Goal: Task Accomplishment & Management: Manage account settings

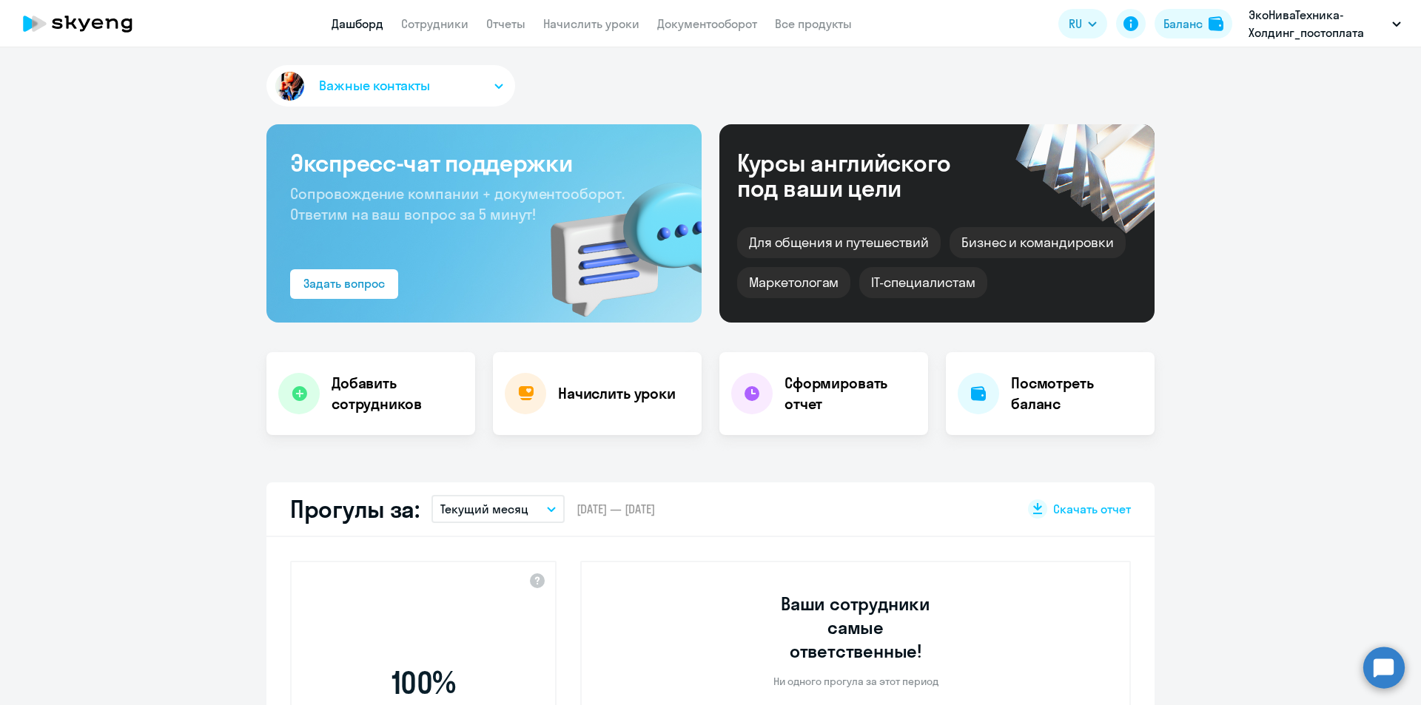
select select "30"
click at [445, 27] on link "Сотрудники" at bounding box center [434, 23] width 67 height 15
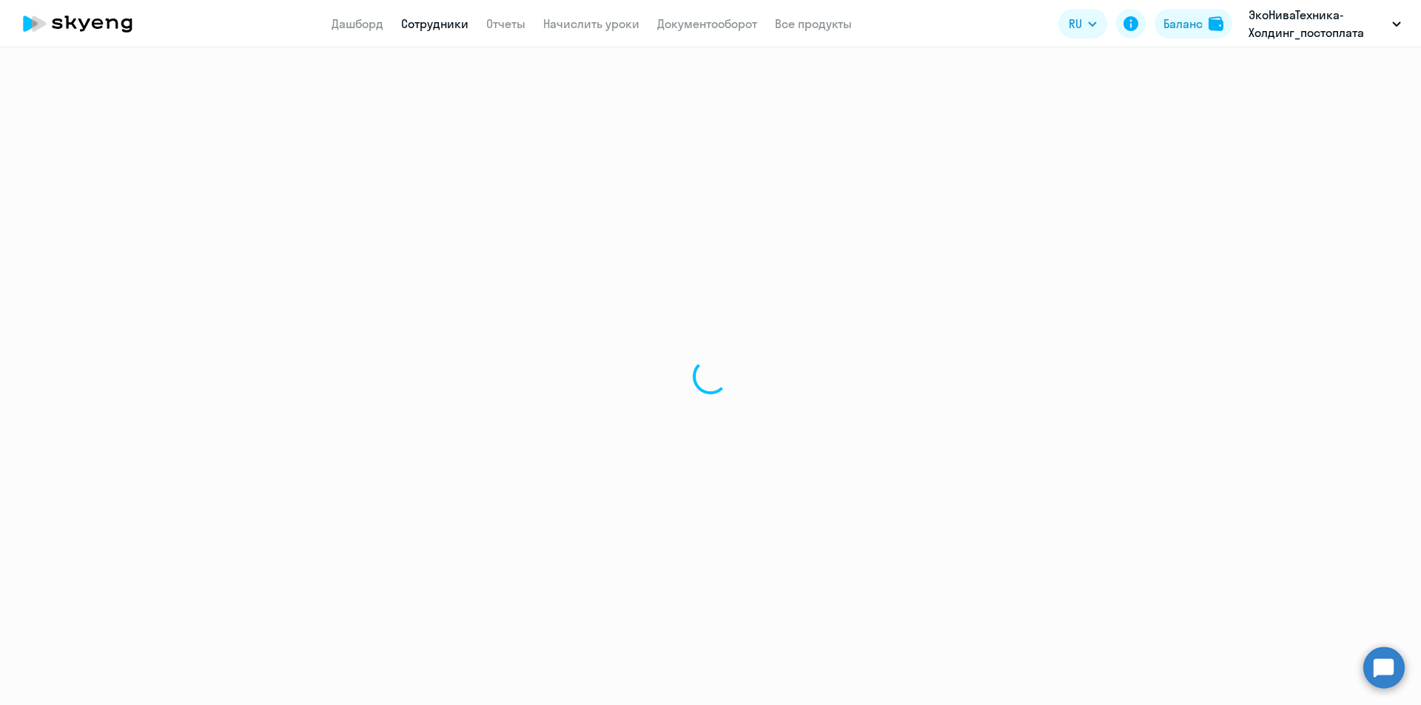
select select "30"
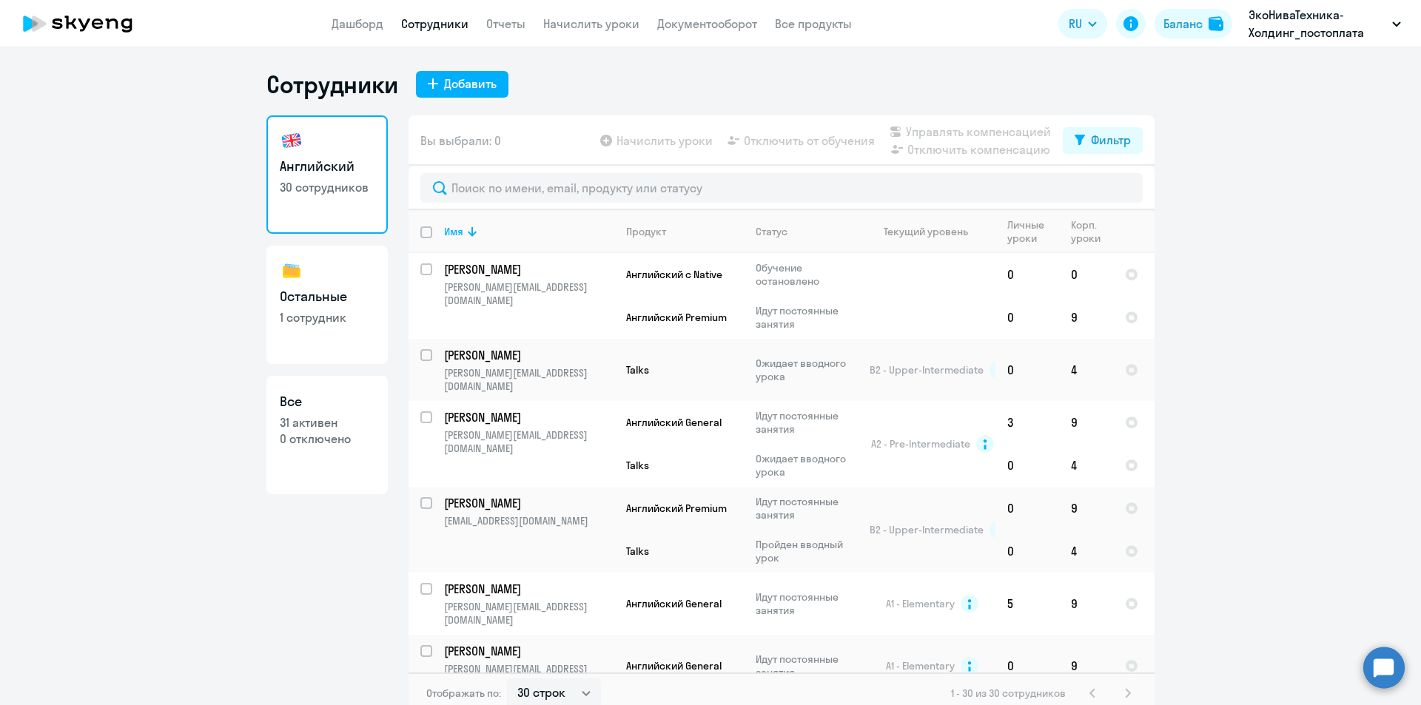
scroll to position [9, 0]
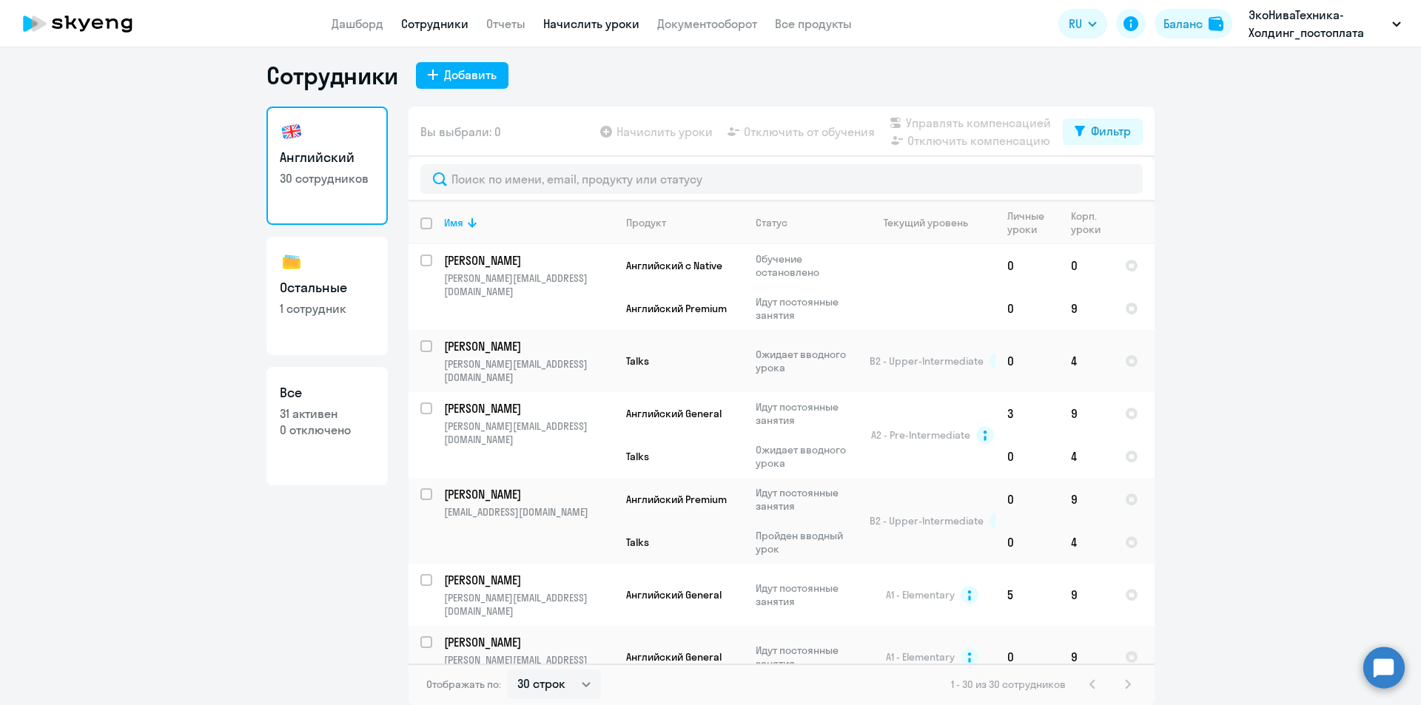
click at [624, 24] on link "Начислить уроки" at bounding box center [591, 23] width 96 height 15
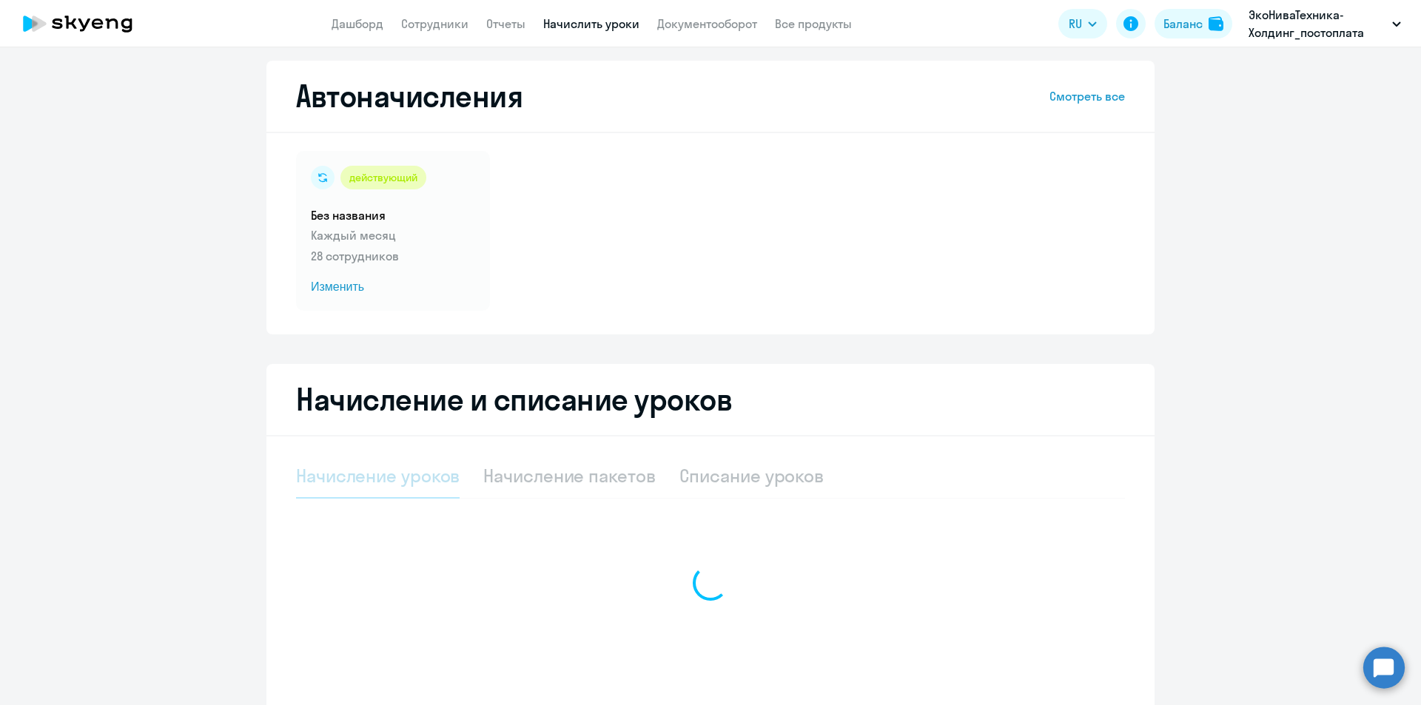
select select "10"
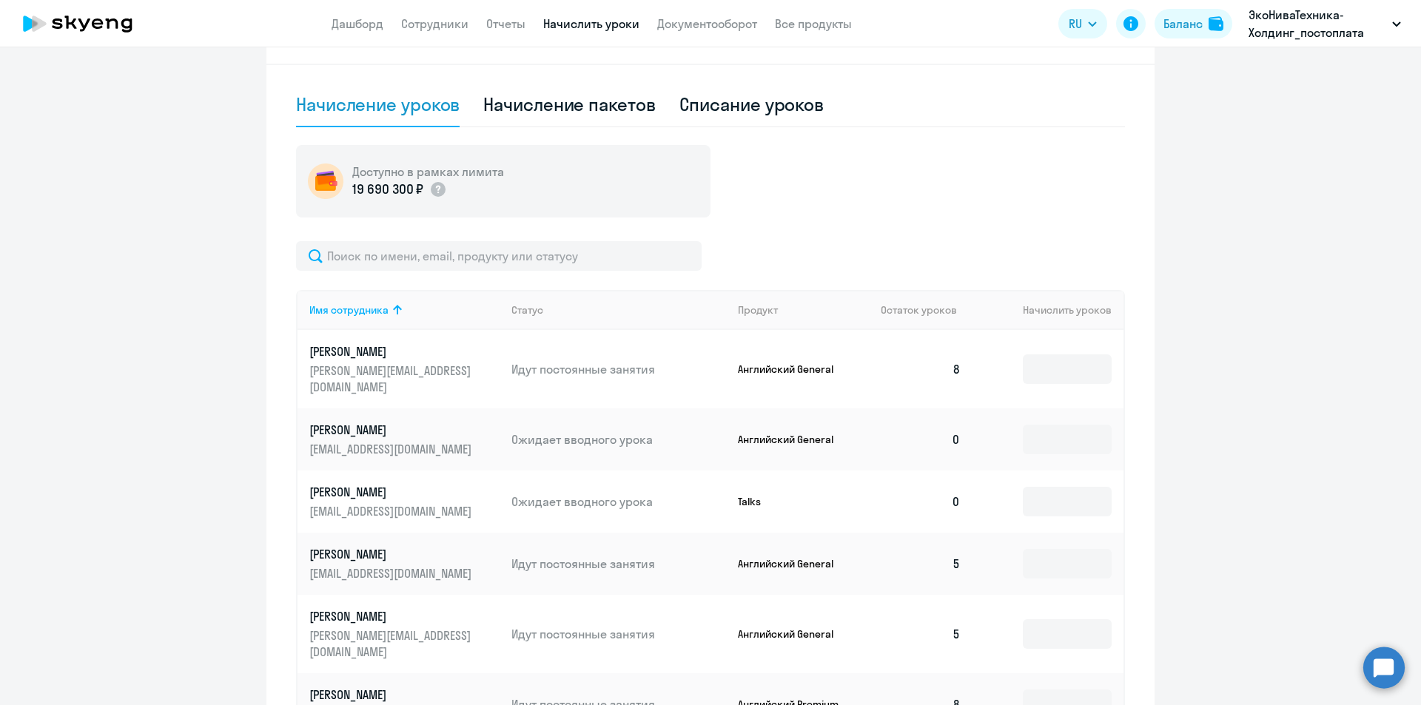
scroll to position [383, 0]
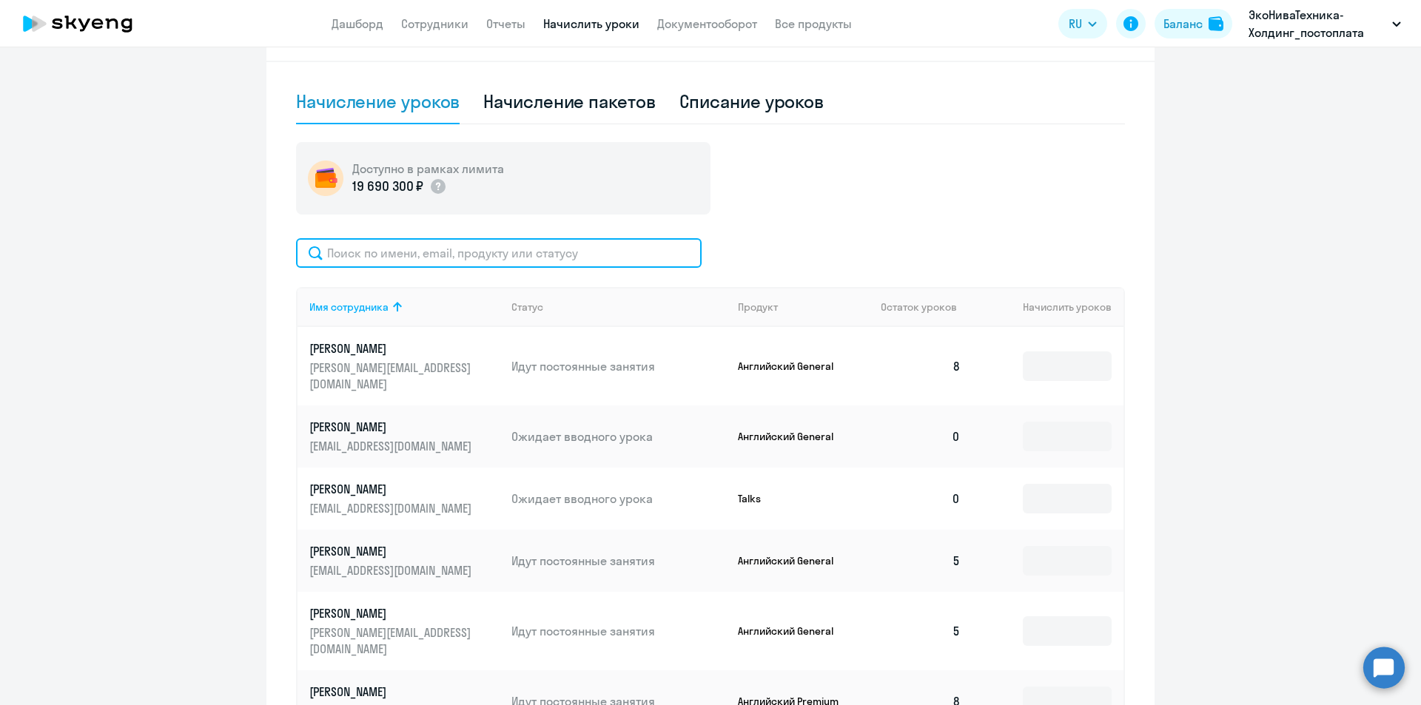
click at [480, 255] on input "text" at bounding box center [498, 253] width 405 height 30
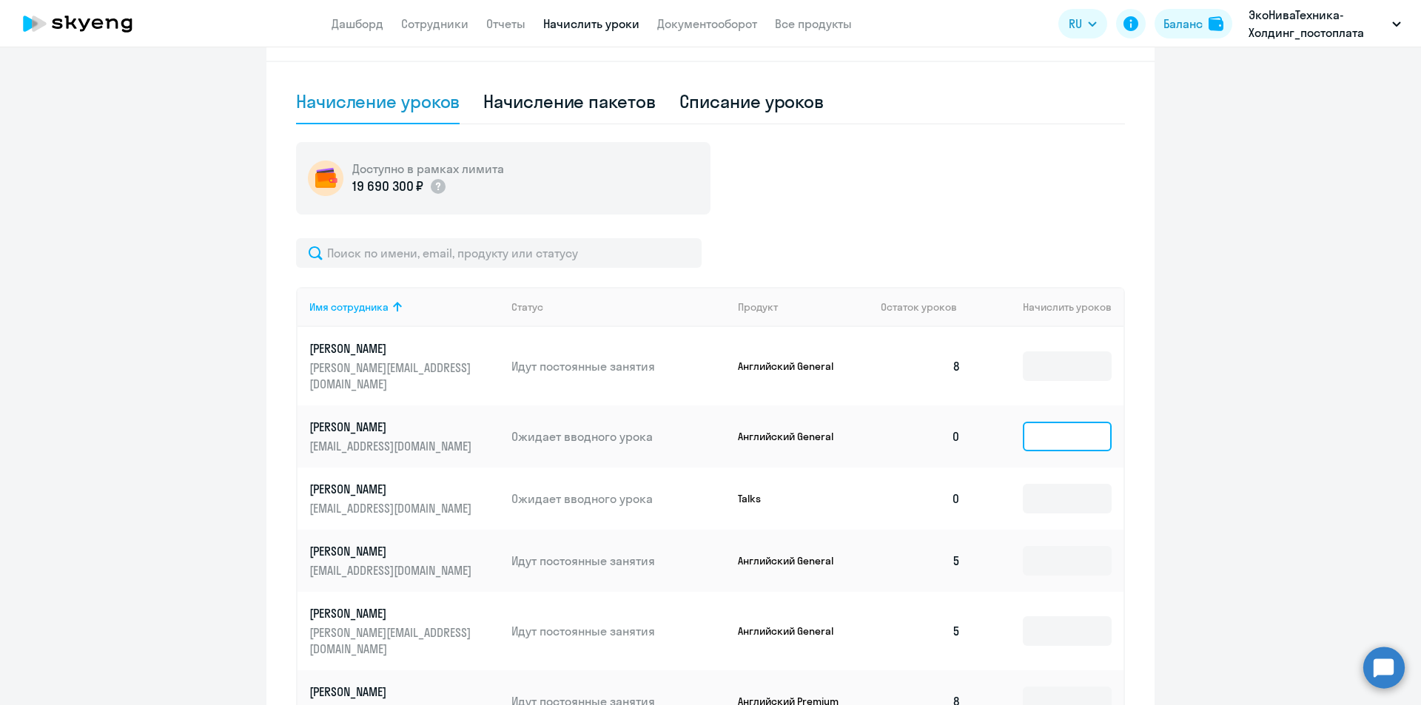
click at [1027, 424] on input at bounding box center [1067, 437] width 89 height 30
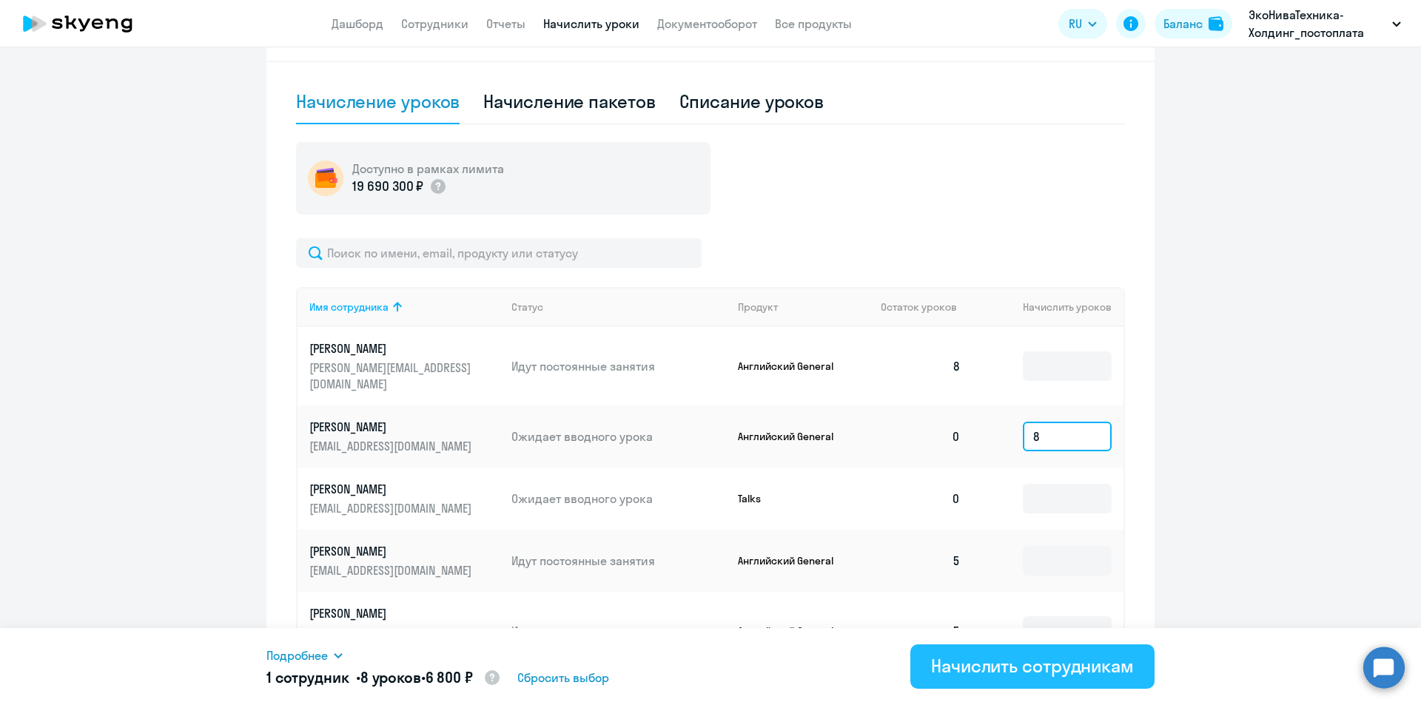
type input "8"
click at [1069, 684] on button "Начислить сотрудникам" at bounding box center [1032, 666] width 244 height 44
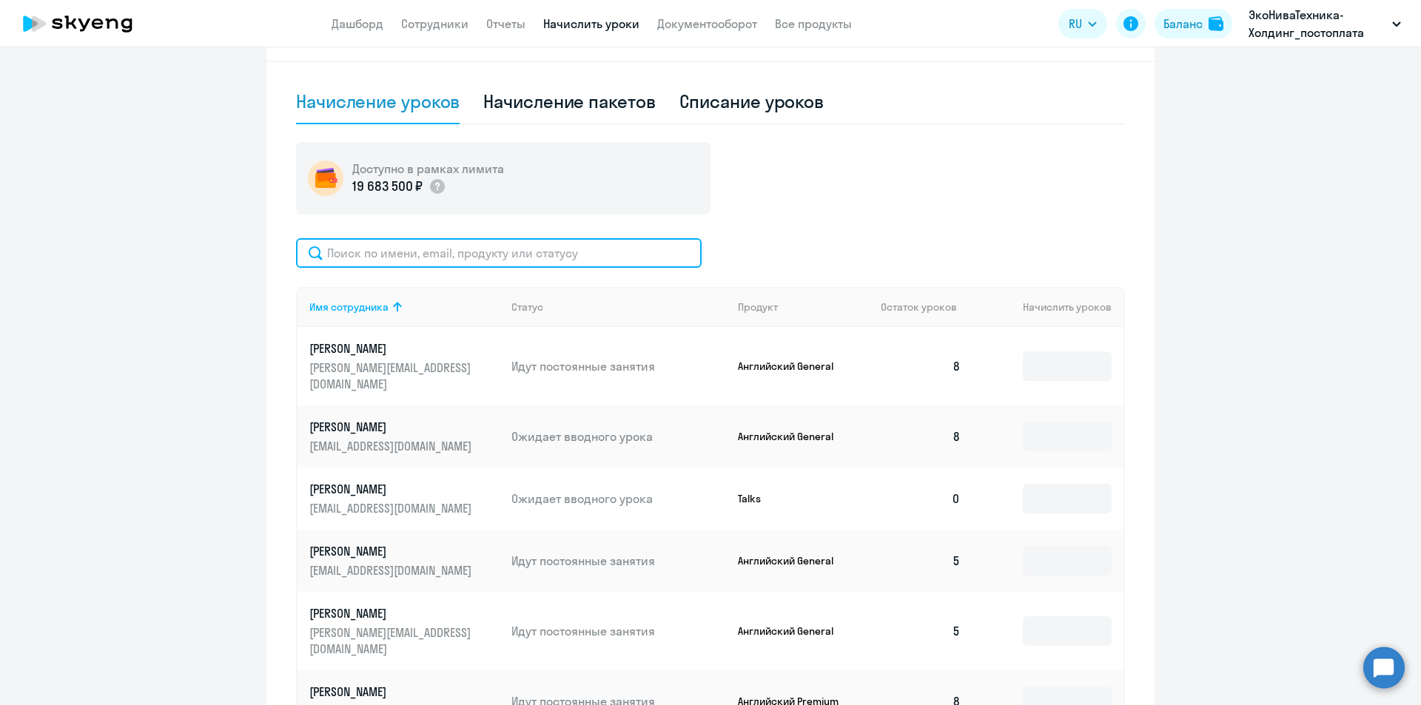
click at [531, 252] on input "text" at bounding box center [498, 253] width 405 height 30
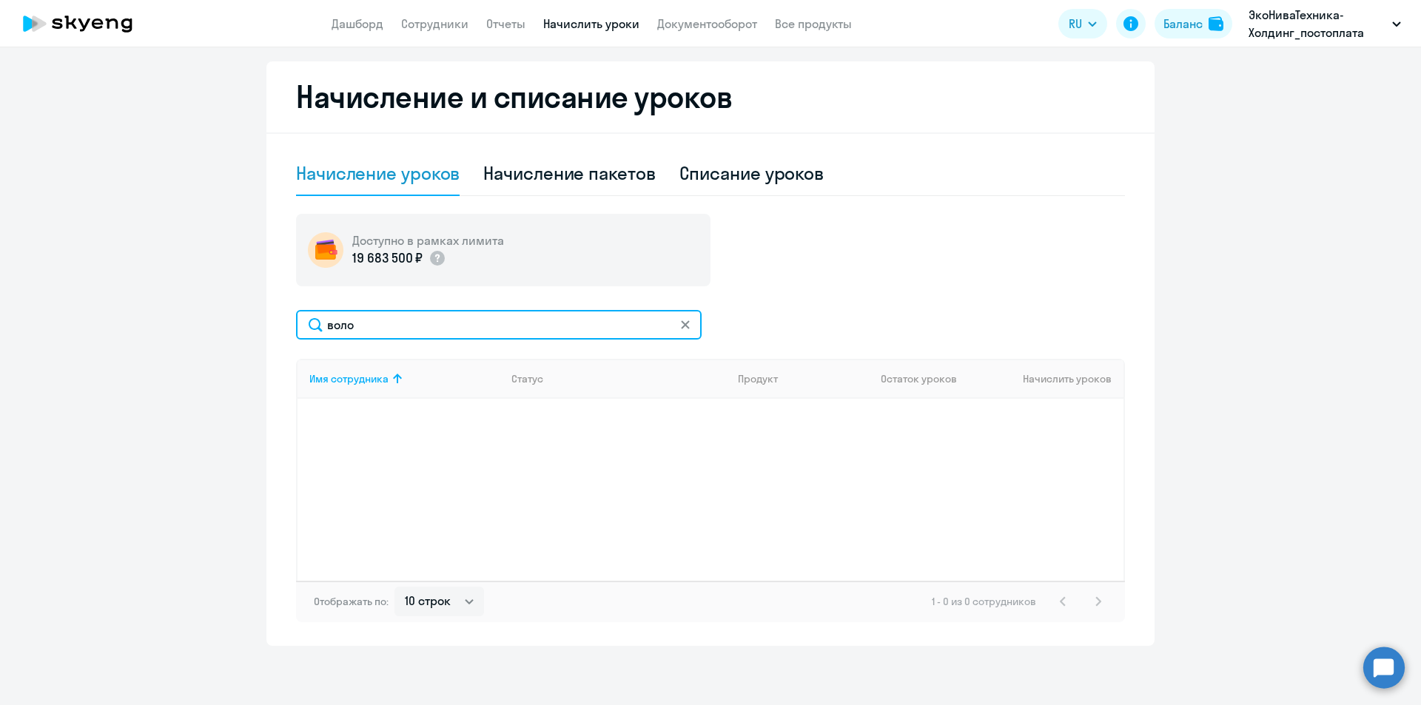
scroll to position [311, 0]
type input "в"
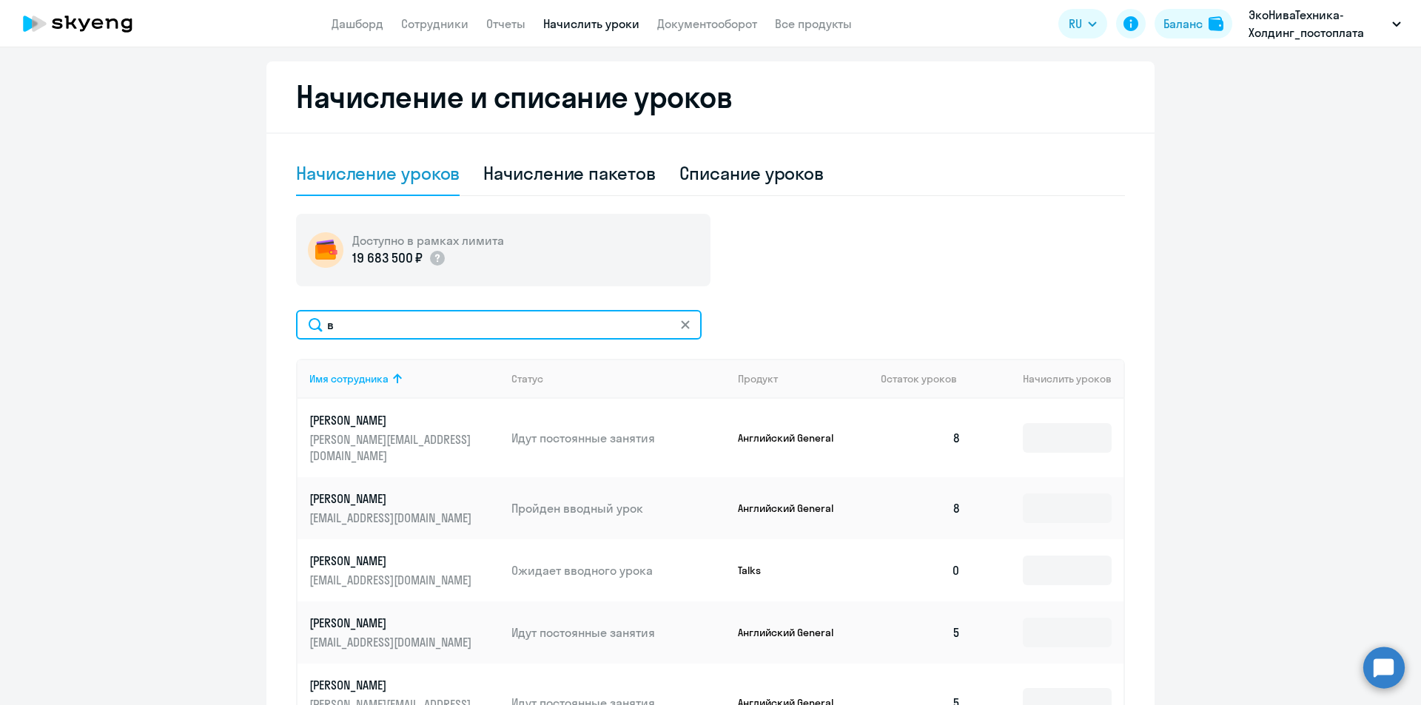
scroll to position [383, 0]
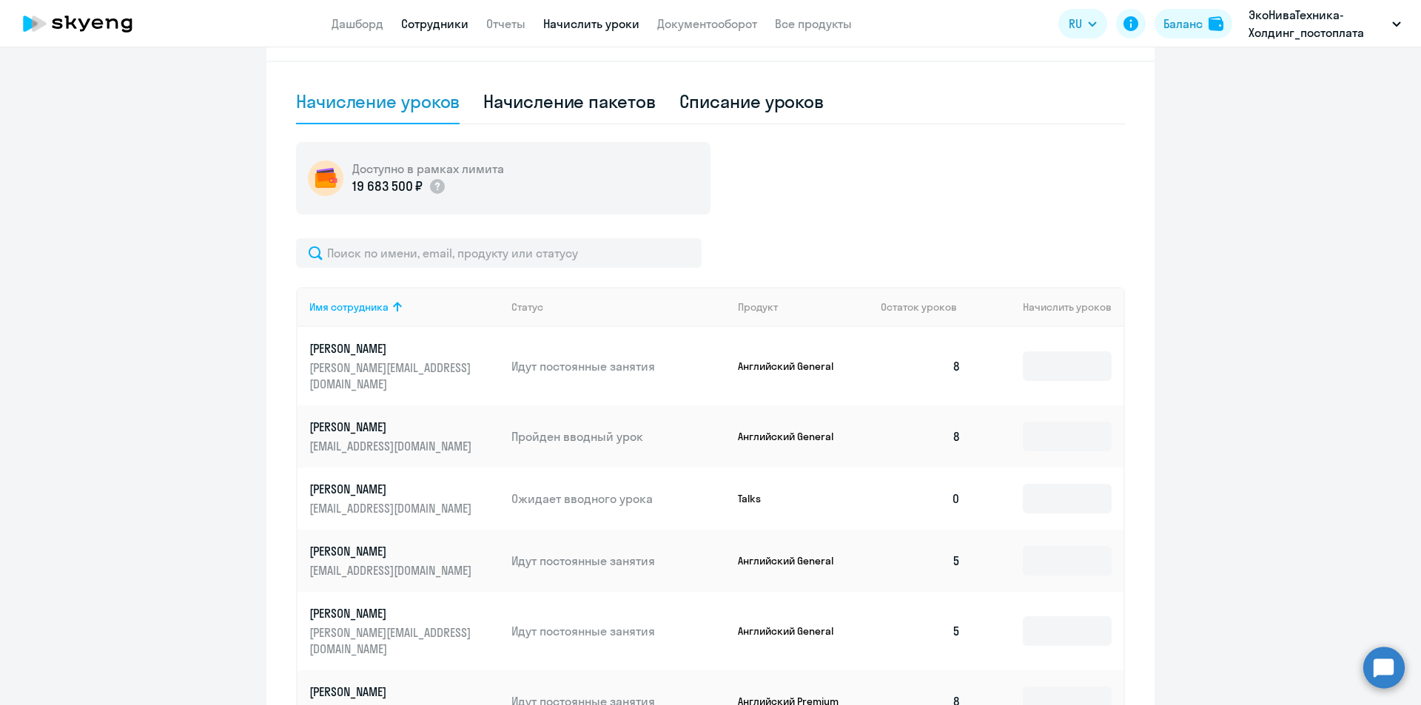
click at [413, 19] on link "Сотрудники" at bounding box center [434, 23] width 67 height 15
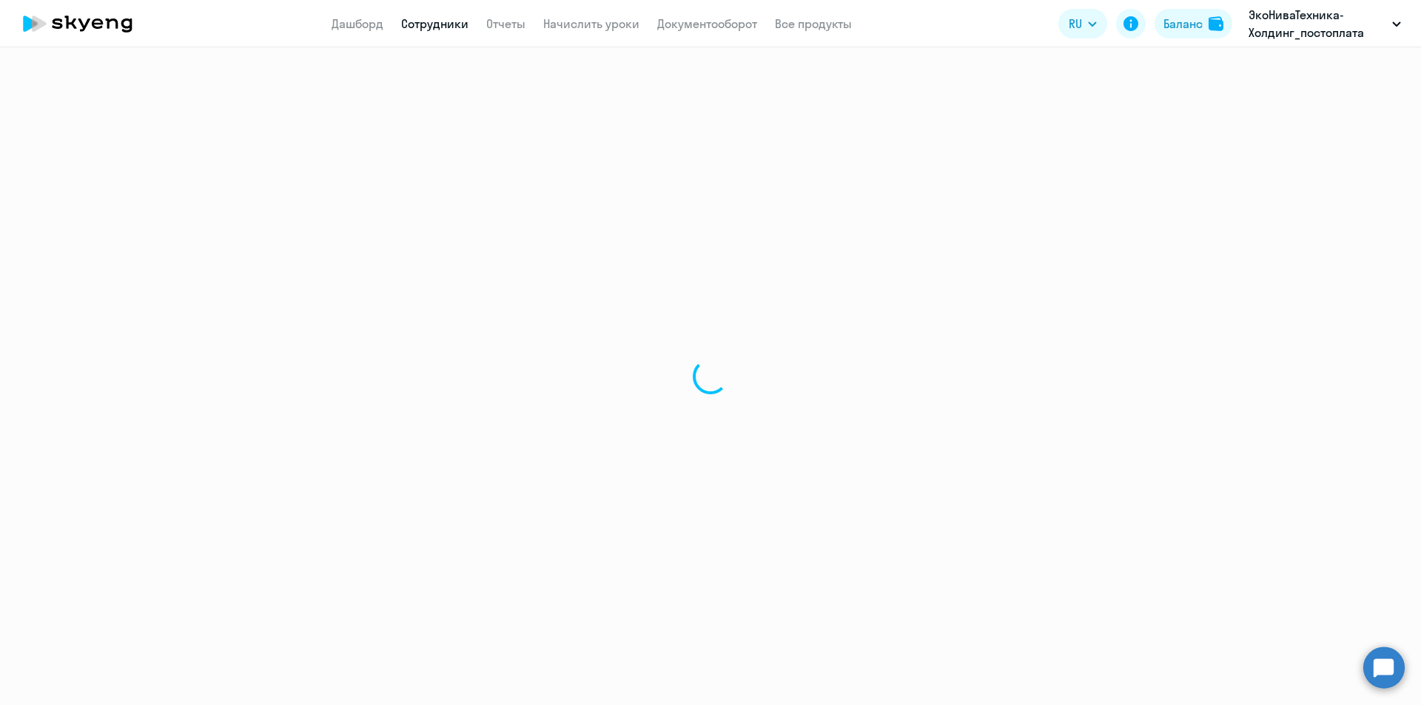
select select "30"
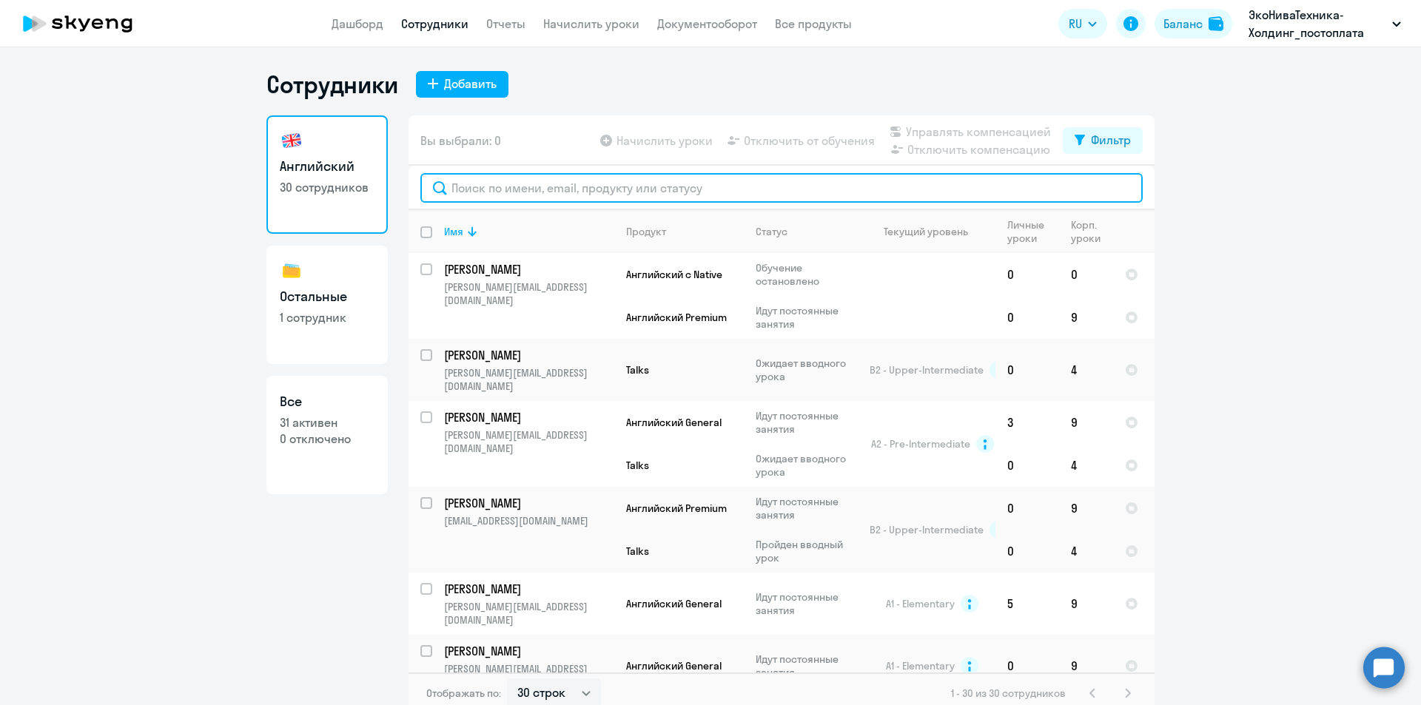
click at [615, 188] on input "text" at bounding box center [781, 188] width 722 height 30
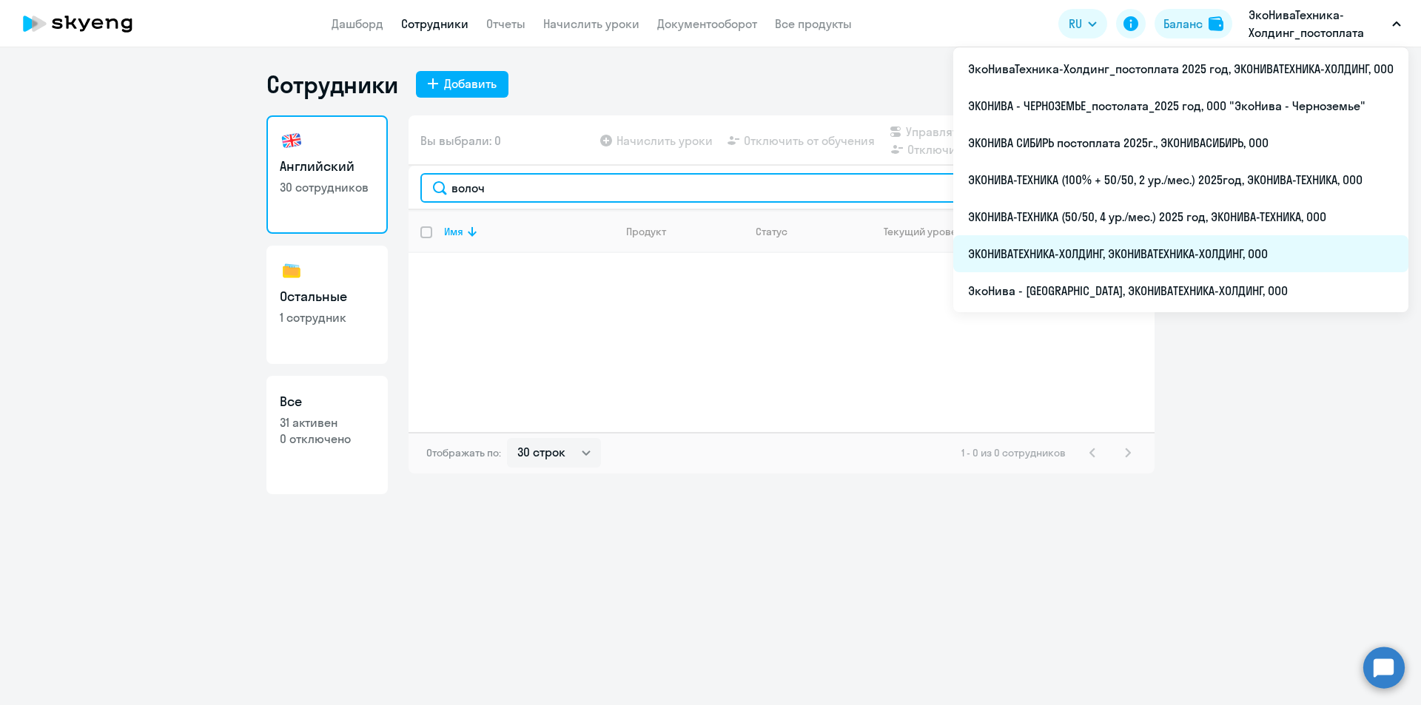
type input "волоч"
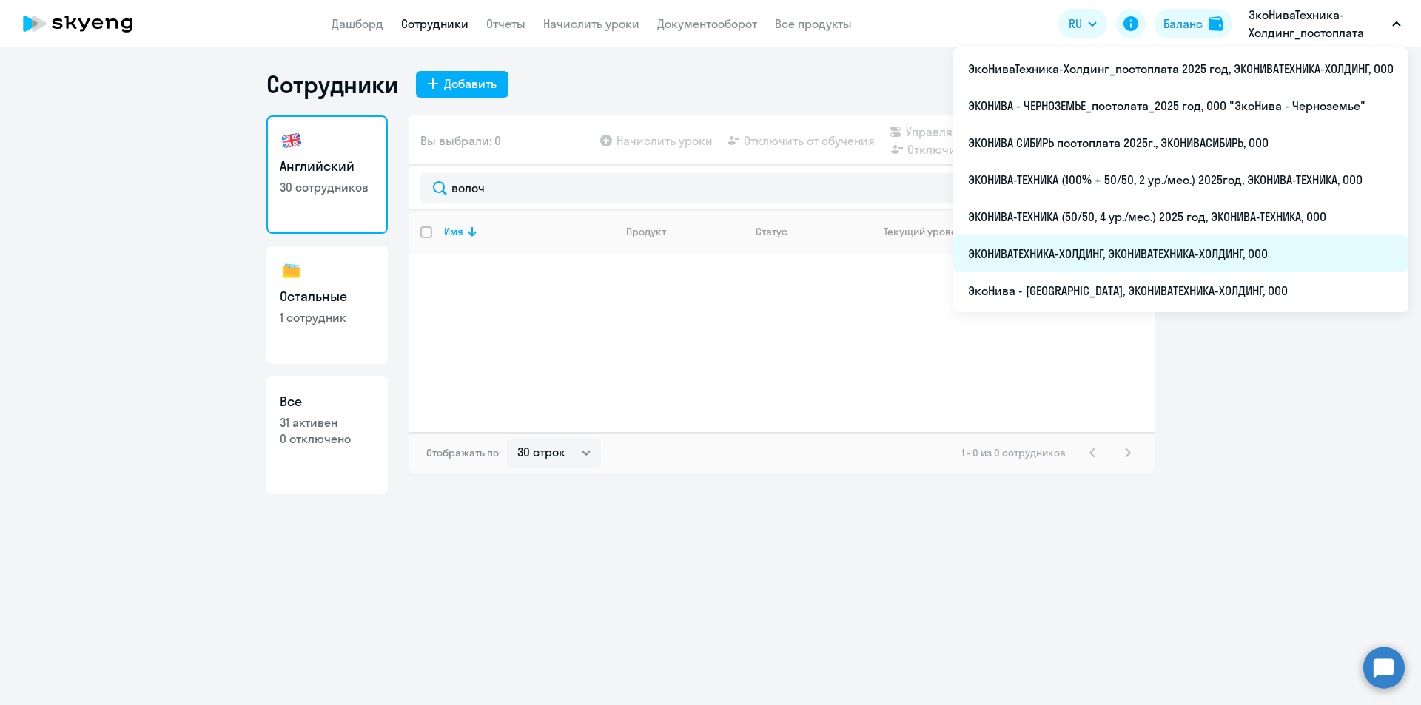
click at [1241, 252] on li "ЭКОНИВАТЕХНИКА-ХОЛДИНГ, ЭКОНИВАТЕХНИКА-ХОЛДИНГ, ООО" at bounding box center [1180, 253] width 455 height 37
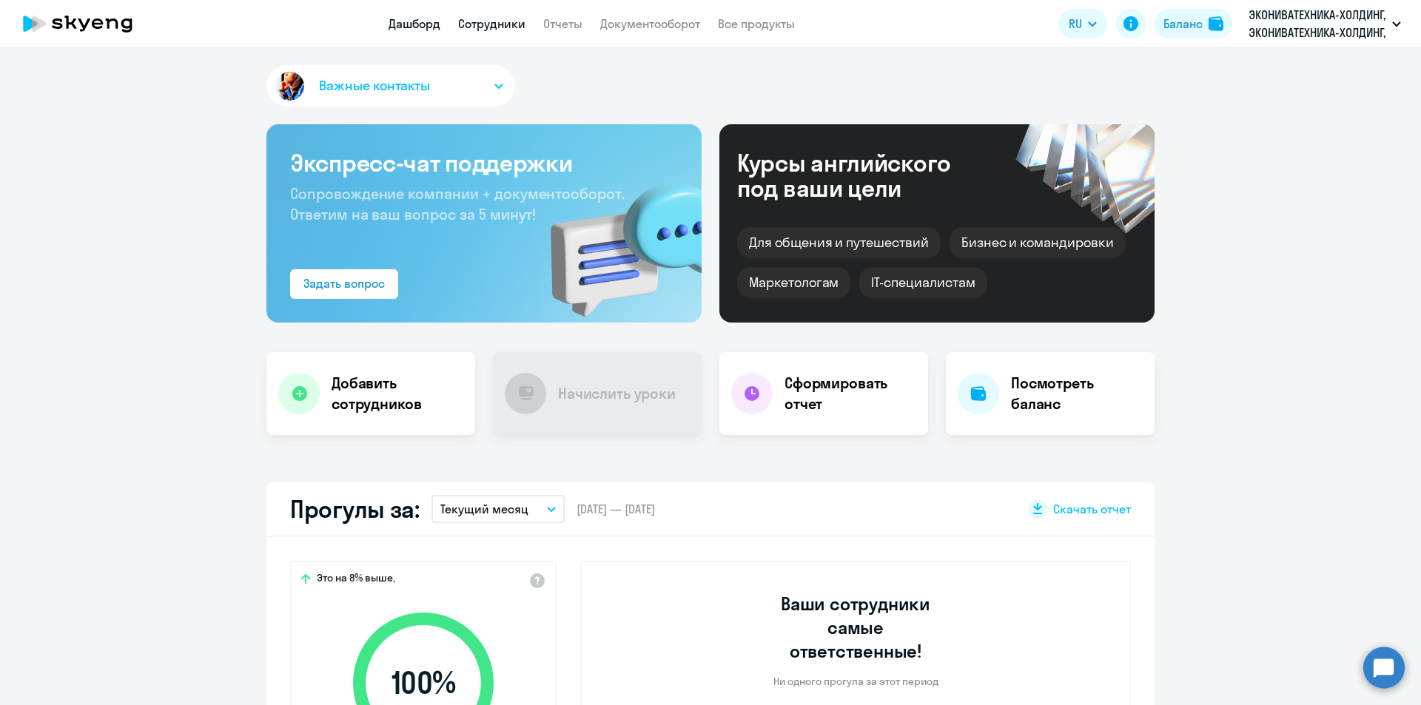
click at [490, 18] on link "Сотрудники" at bounding box center [491, 23] width 67 height 15
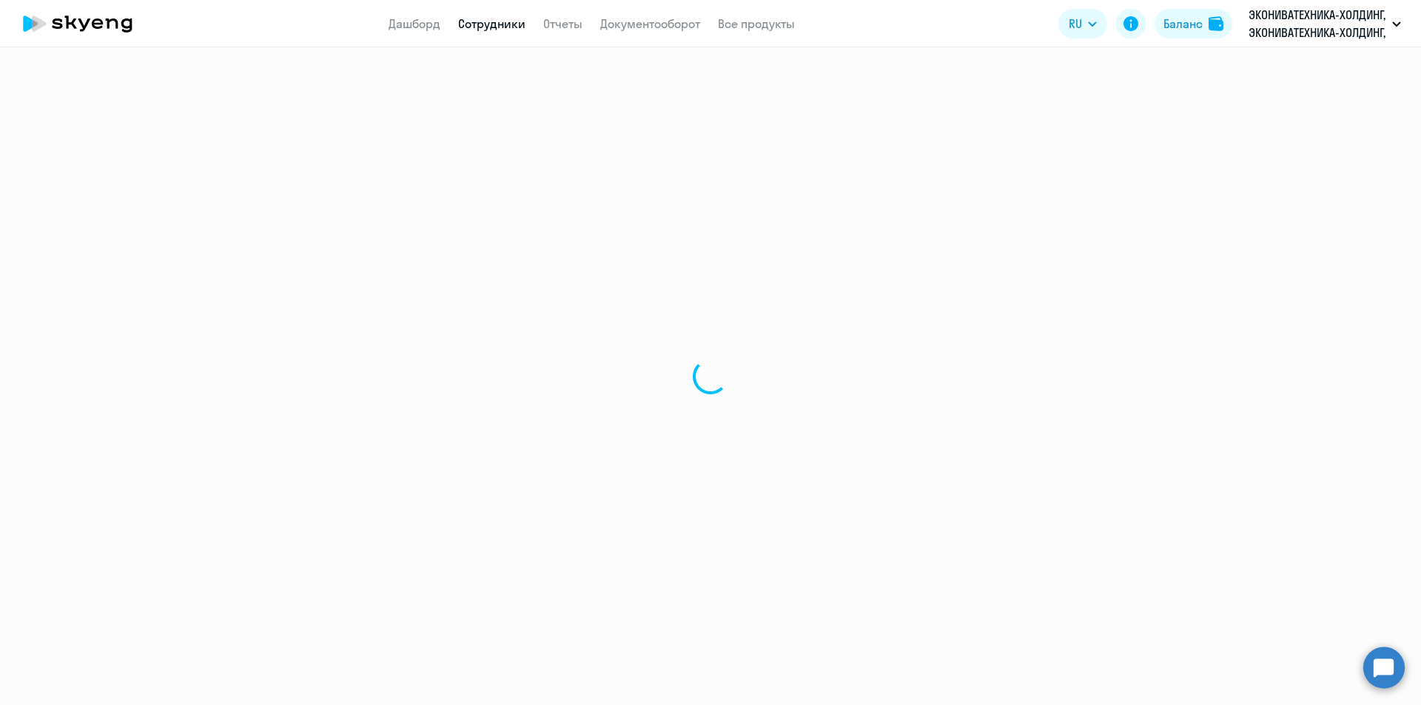
select select "30"
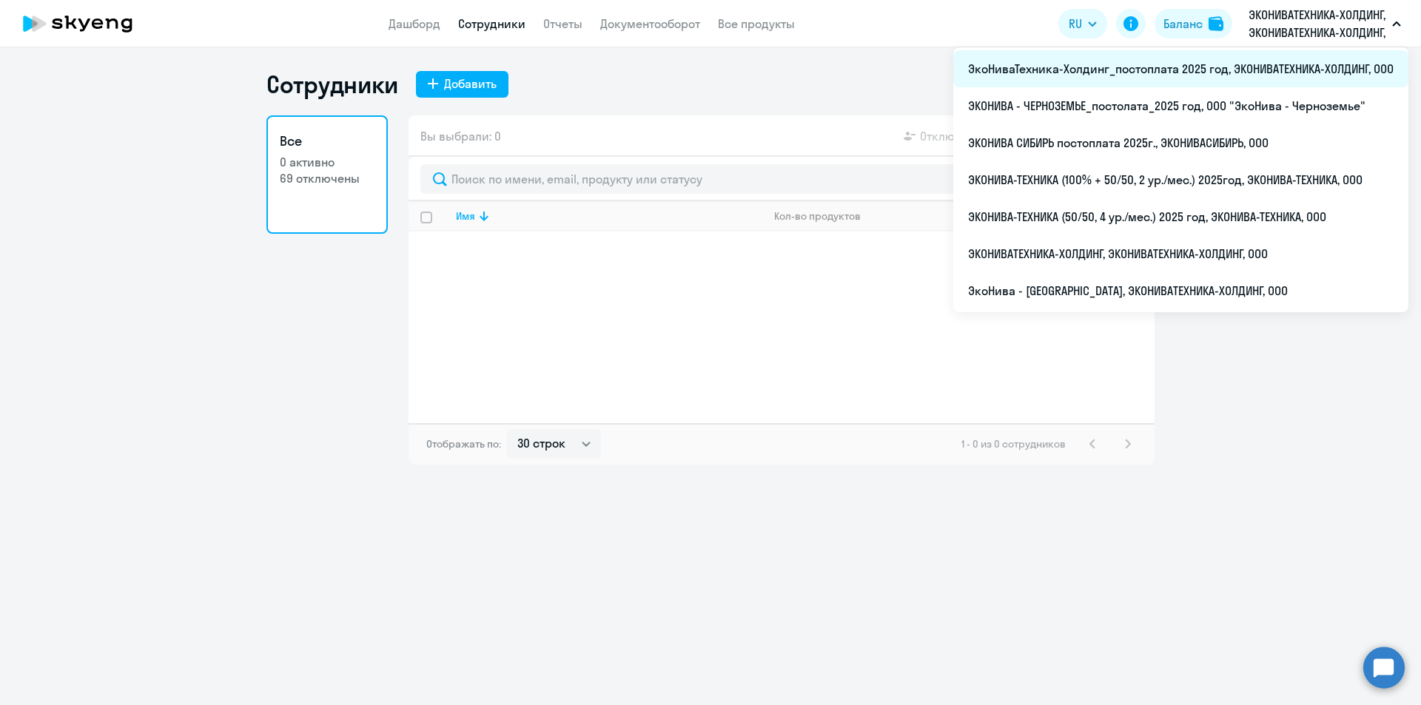
click at [1211, 59] on li "ЭкоНиваТехника-Холдинг_постоплата 2025 год, ЭКОНИВАТЕХНИКА-ХОЛДИНГ, ООО" at bounding box center [1180, 68] width 455 height 37
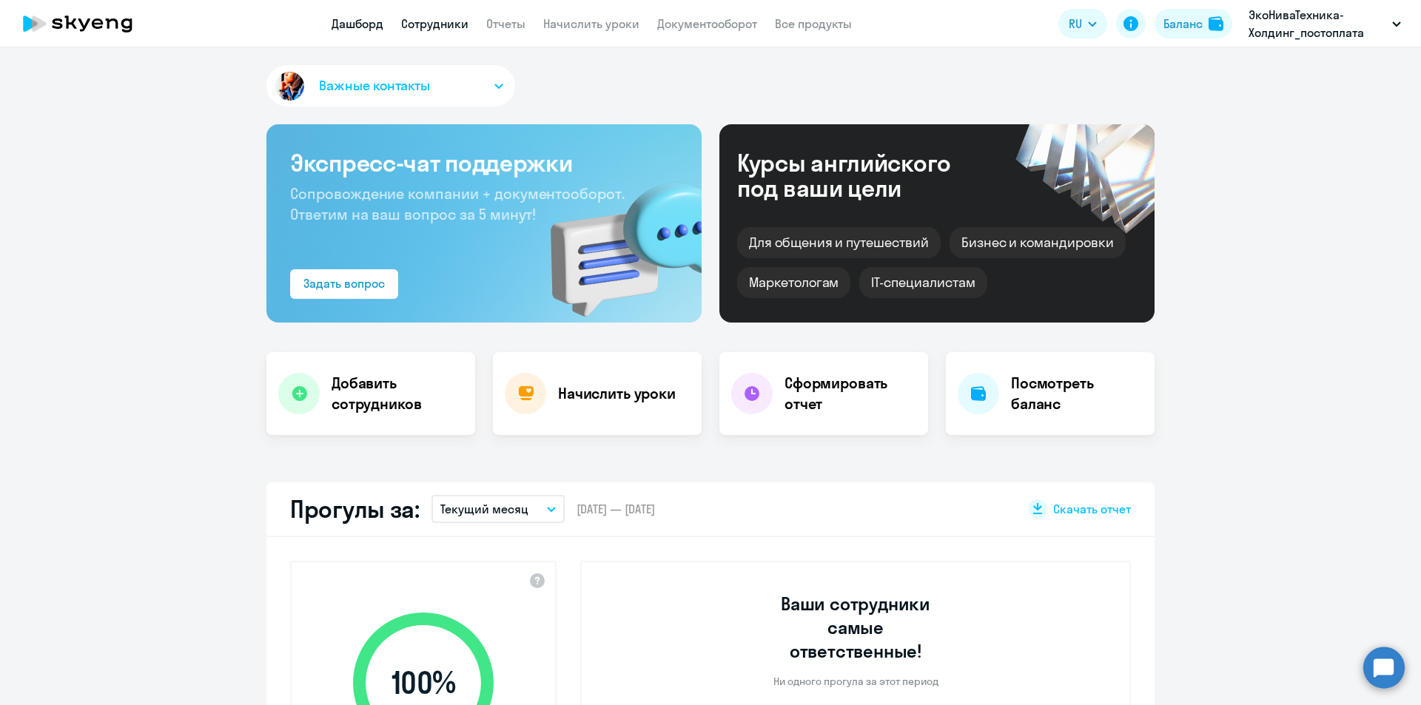
click at [430, 21] on link "Сотрудники" at bounding box center [434, 23] width 67 height 15
select select "30"
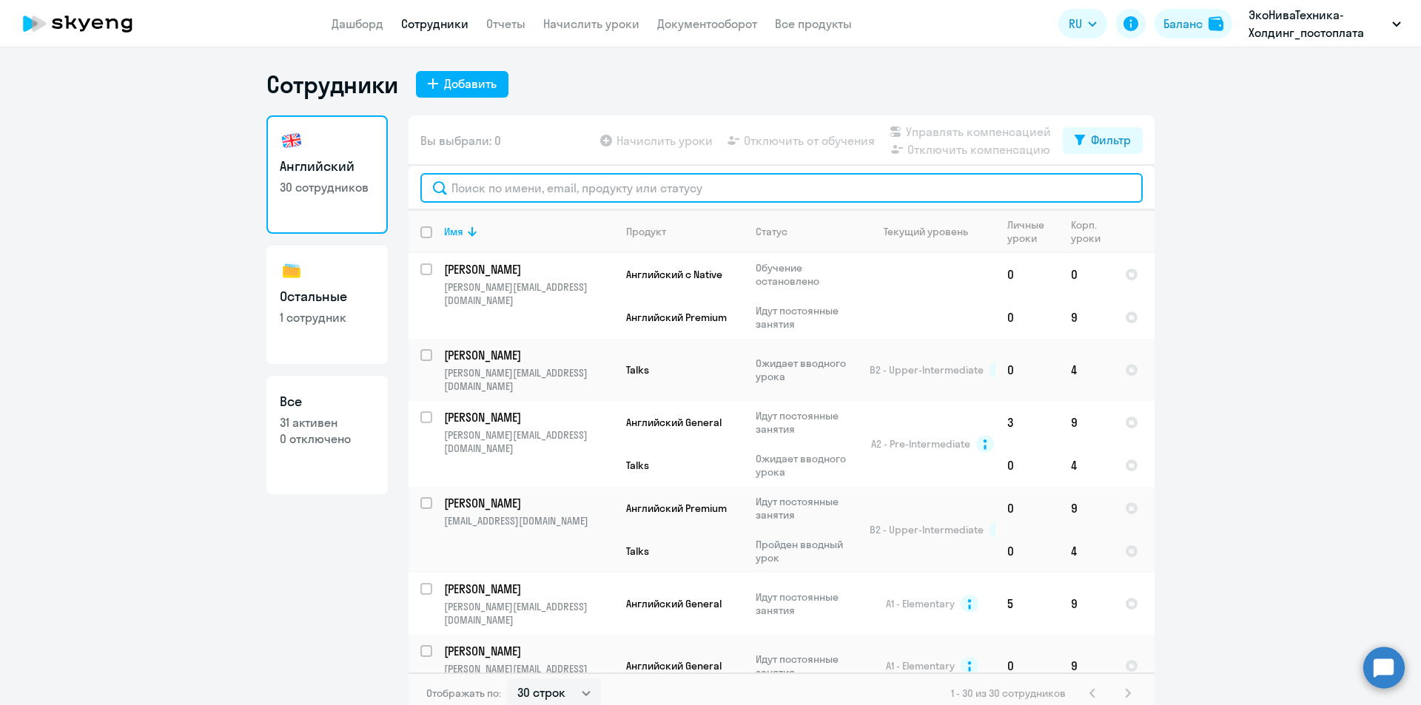
click at [531, 186] on input "text" at bounding box center [781, 188] width 722 height 30
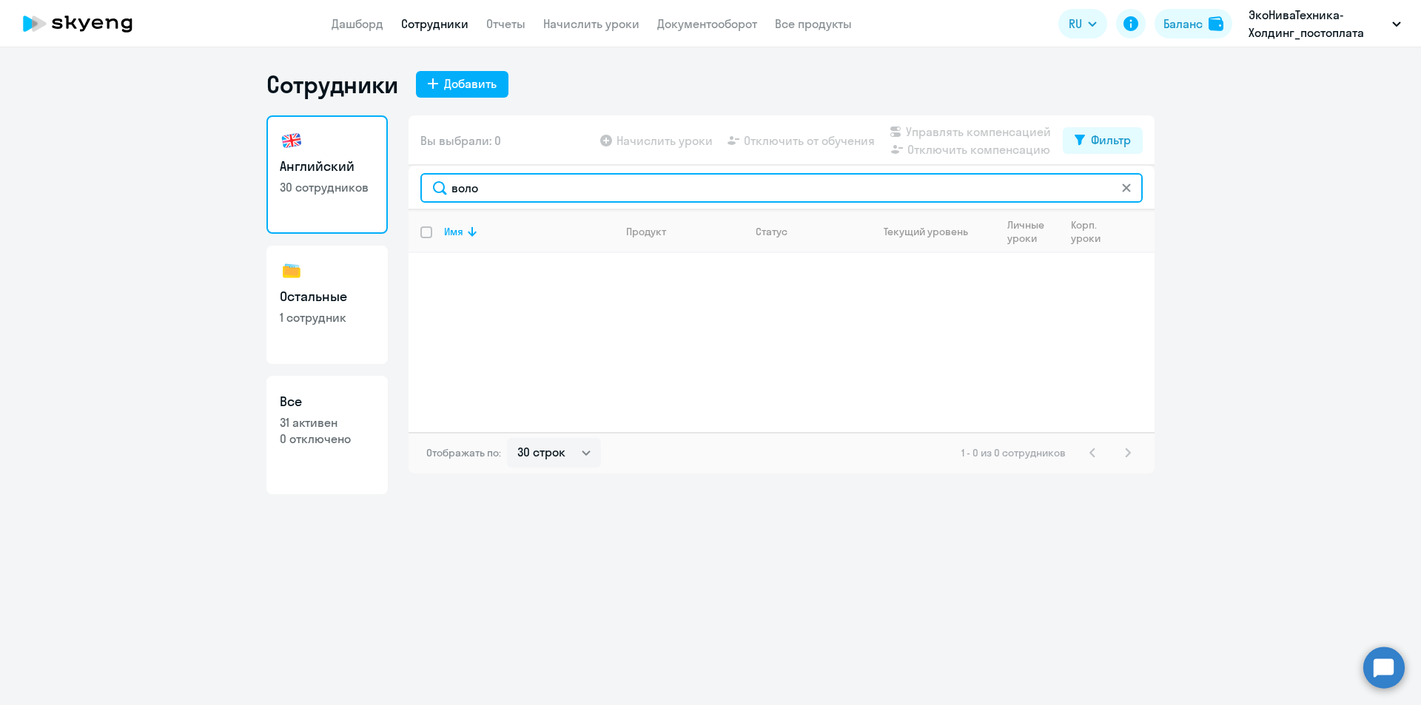
type input "воло"
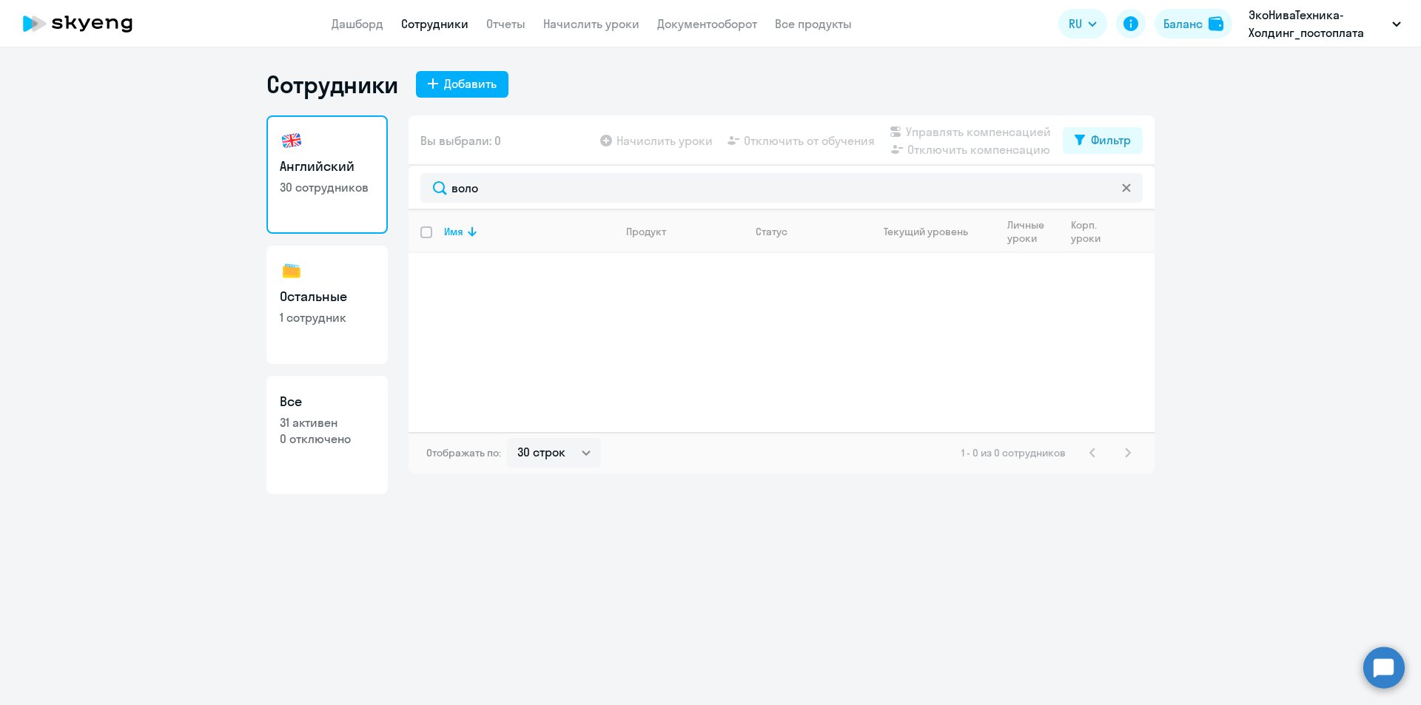
click at [1128, 195] on div at bounding box center [1126, 188] width 12 height 30
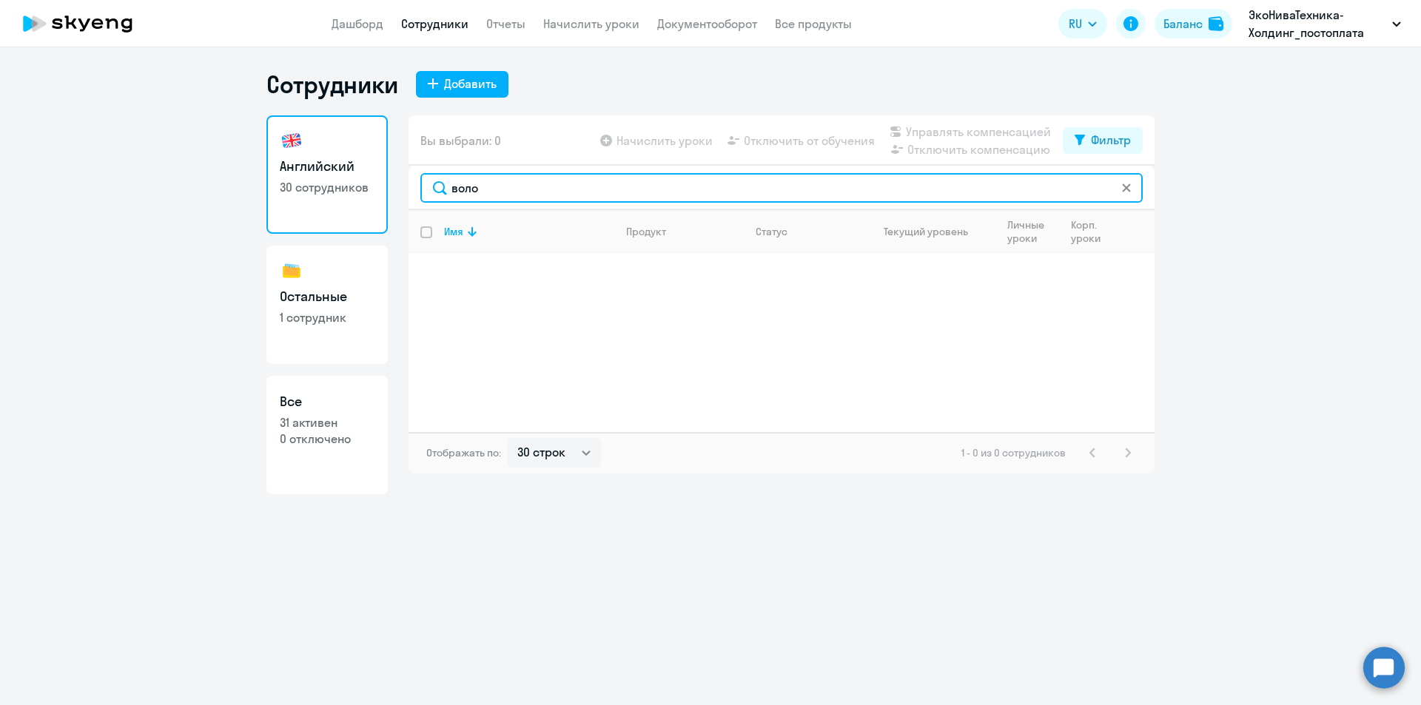
click at [1117, 183] on input "воло" at bounding box center [781, 188] width 722 height 30
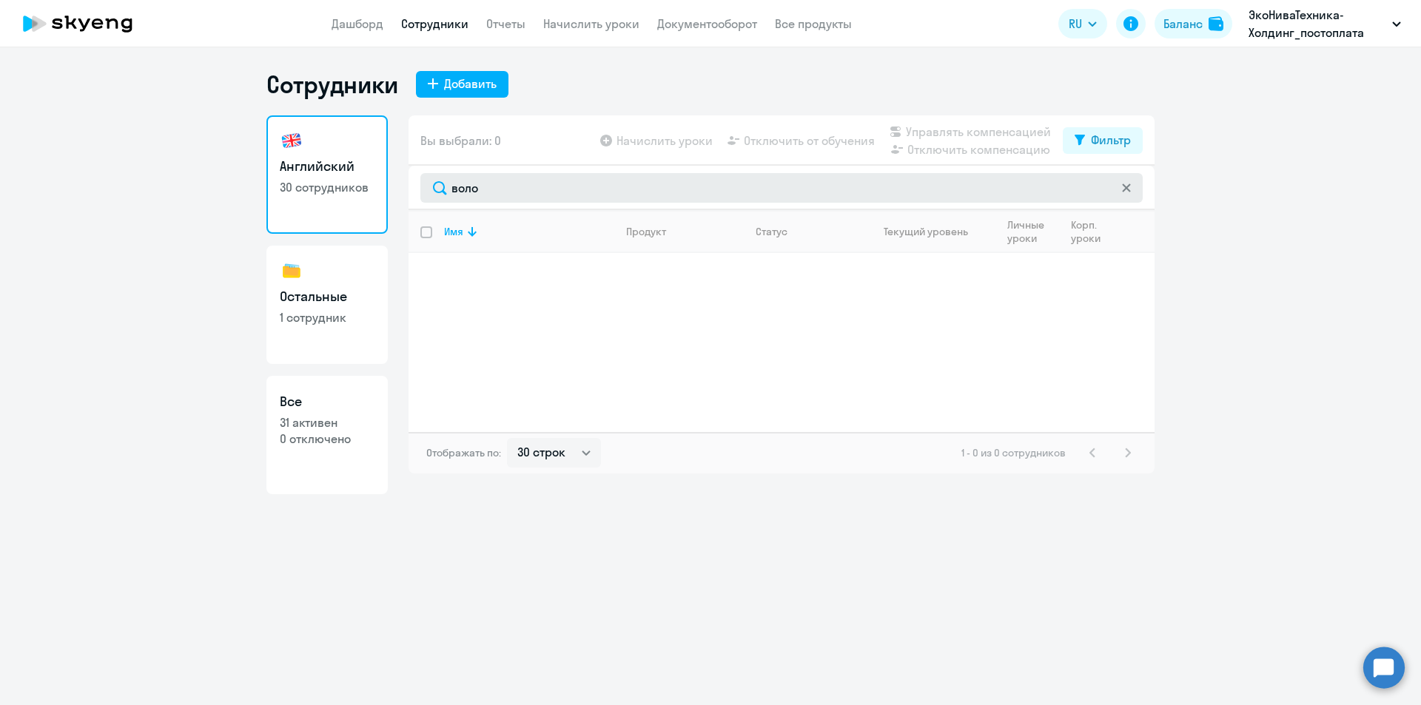
click at [1129, 192] on svg-icon at bounding box center [1126, 188] width 12 height 12
